Goal: Information Seeking & Learning: Understand process/instructions

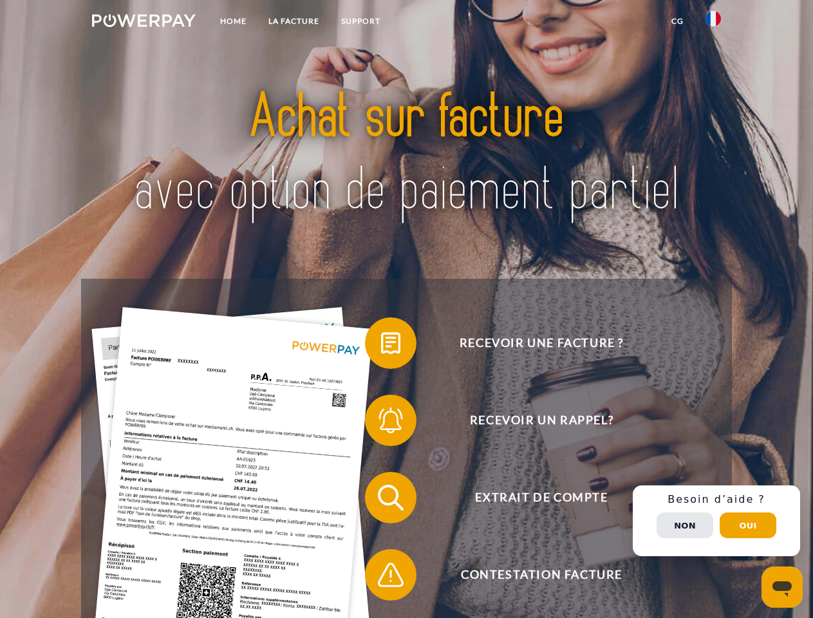
click at [144, 23] on img at bounding box center [144, 20] width 104 height 13
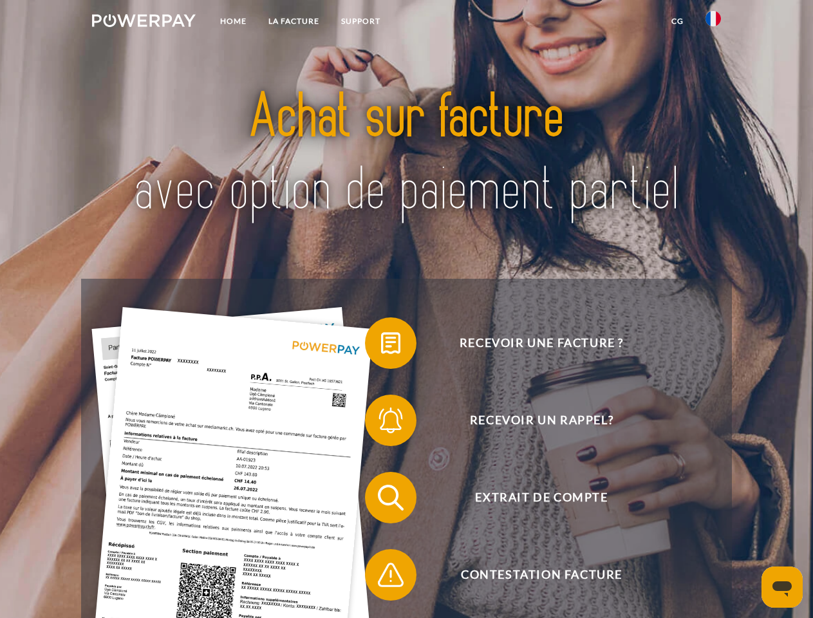
click at [714, 23] on img at bounding box center [713, 18] width 15 height 15
click at [678, 21] on link "CG" at bounding box center [678, 21] width 34 height 23
click at [381, 346] on span at bounding box center [371, 343] width 64 height 64
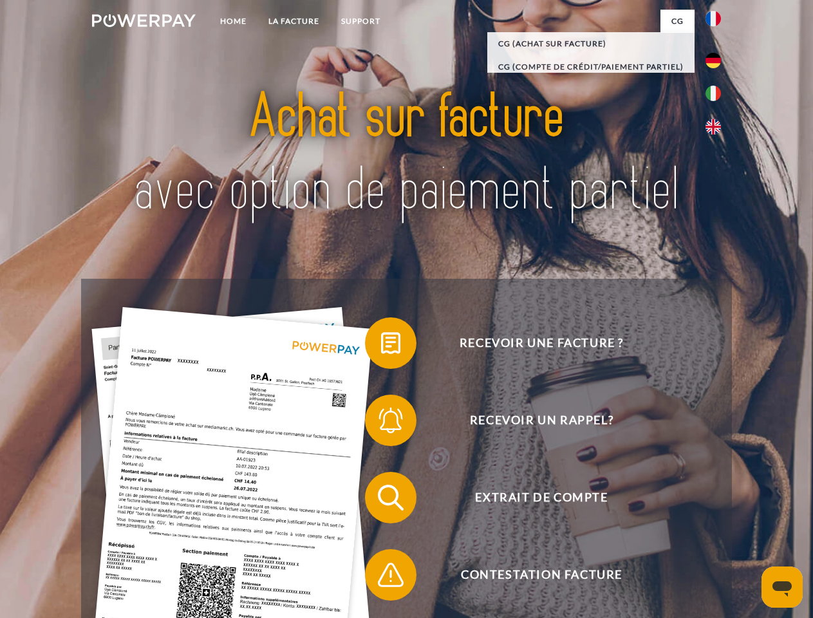
click at [381, 423] on span at bounding box center [371, 420] width 64 height 64
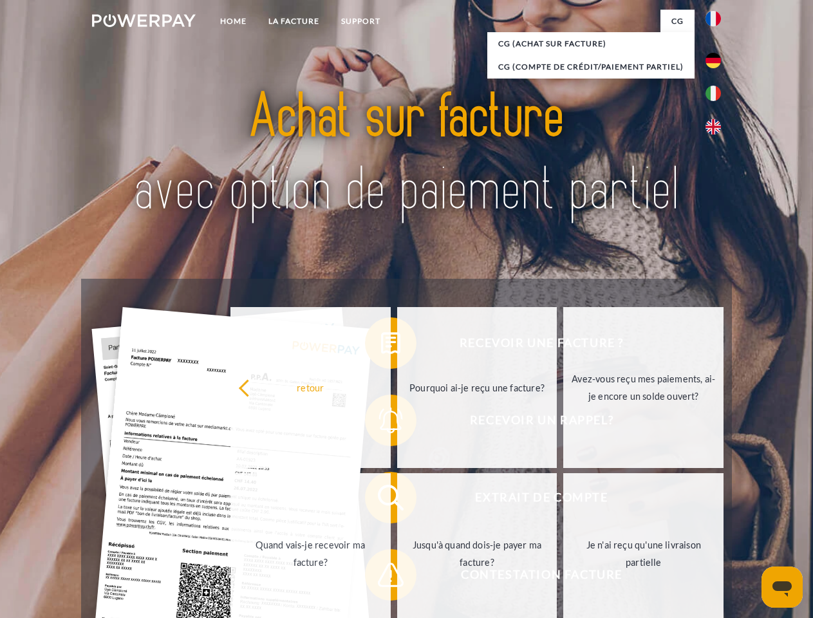
click at [397, 500] on link "Jusqu'à quand dois-je payer ma facture?" at bounding box center [477, 553] width 160 height 161
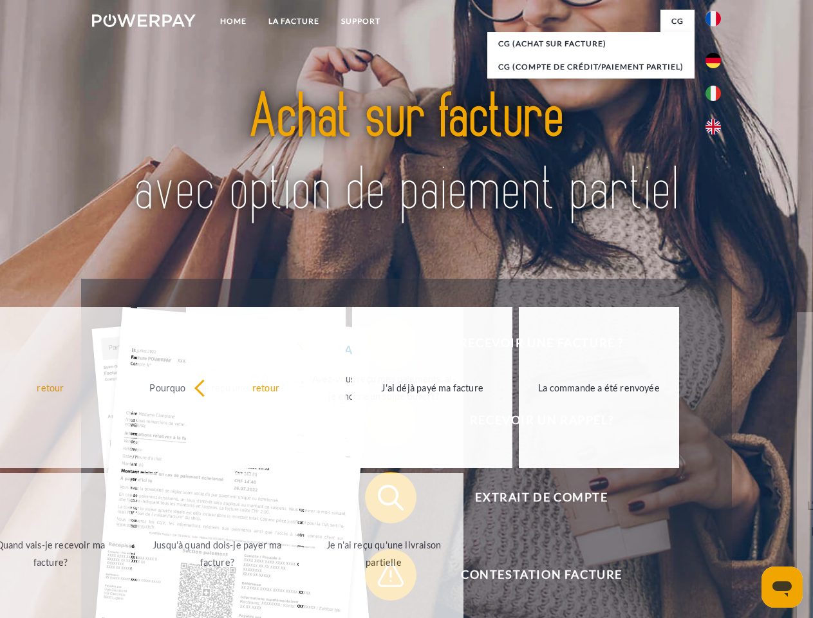
click at [381, 578] on span at bounding box center [371, 575] width 64 height 64
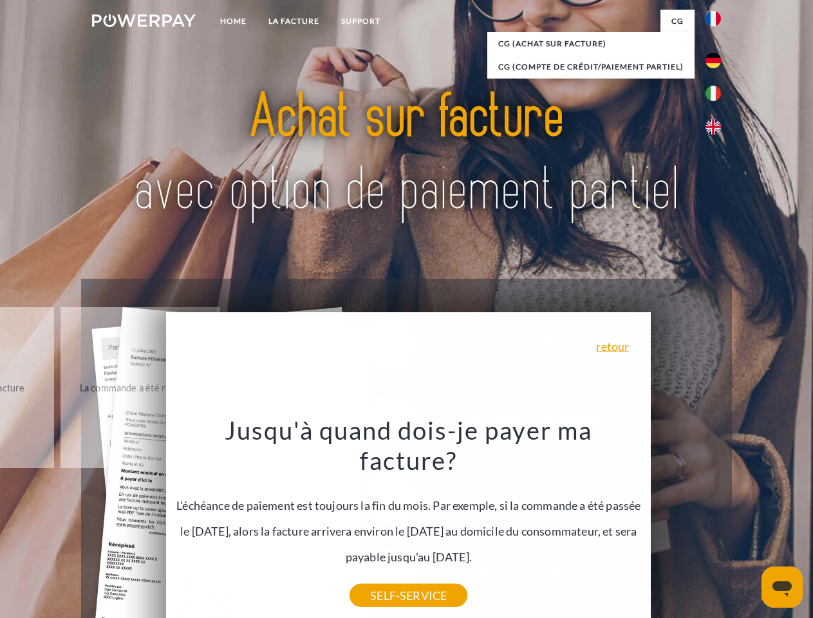
click at [717, 521] on div "Recevoir une facture ? Recevoir un rappel? Extrait de compte retour" at bounding box center [406, 536] width 650 height 515
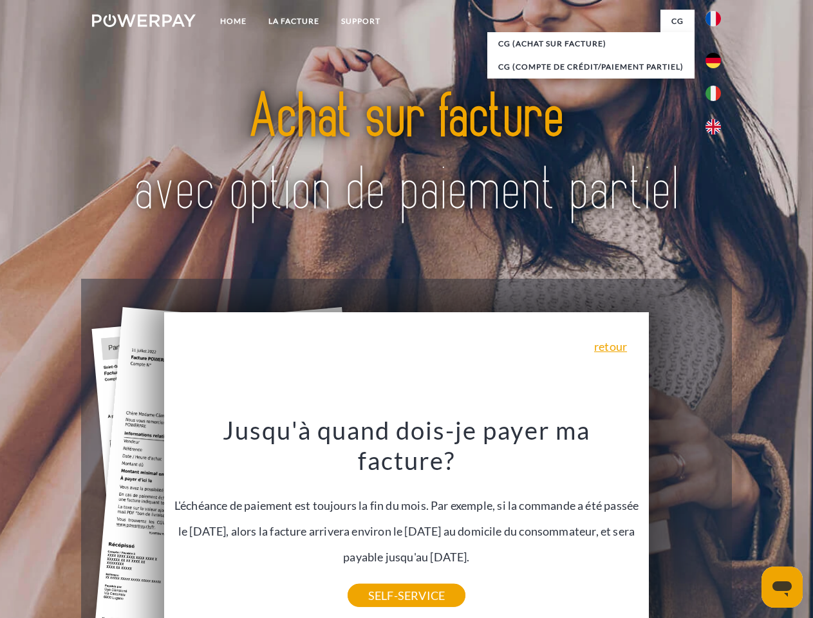
click at [685, 524] on span "Extrait de compte" at bounding box center [542, 498] width 316 height 52
click at [748, 526] on header "Home LA FACTURE Support" at bounding box center [406, 444] width 813 height 889
